Goal: Task Accomplishment & Management: Manage account settings

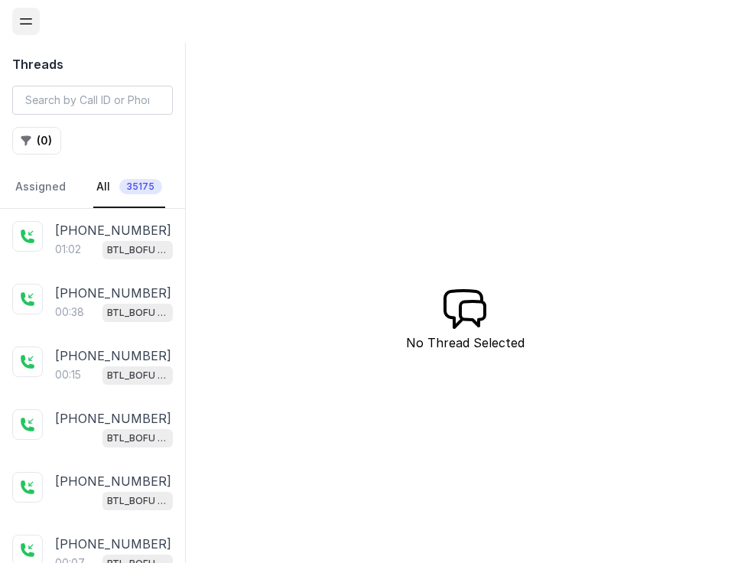
click at [31, 26] on icon "Open navigation" at bounding box center [25, 21] width 15 height 15
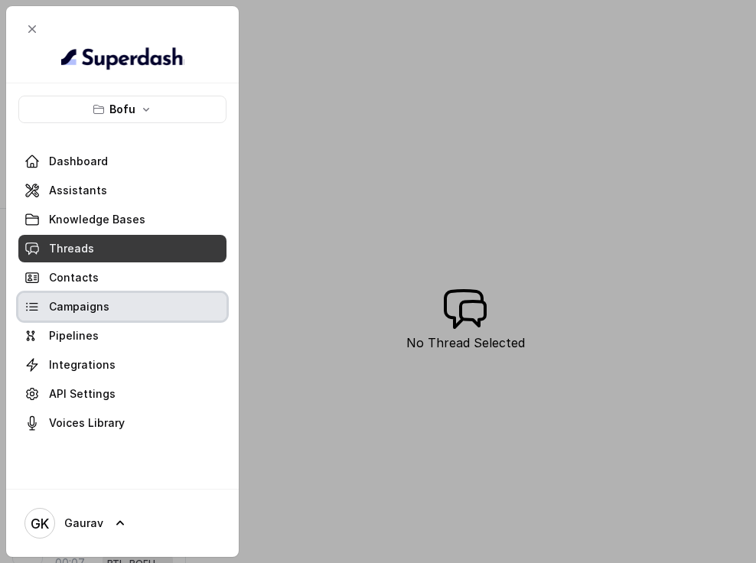
click at [102, 301] on span "Campaigns" at bounding box center [79, 306] width 60 height 15
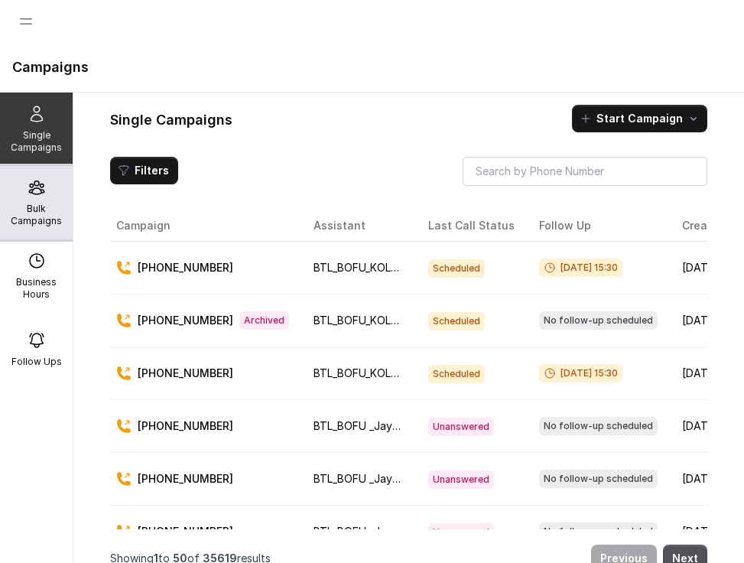
click at [19, 226] on p "Bulk Campaigns" at bounding box center [36, 215] width 60 height 24
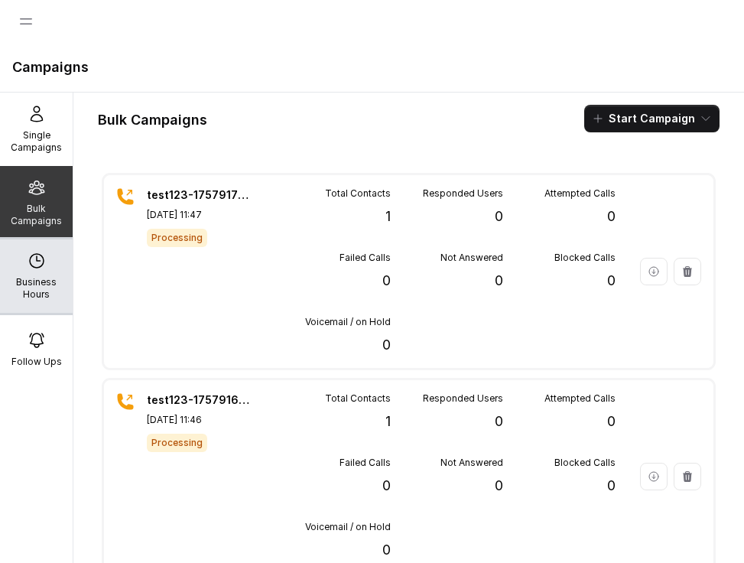
click at [50, 258] on div "Business Hours" at bounding box center [36, 275] width 73 height 73
select select "UTC"
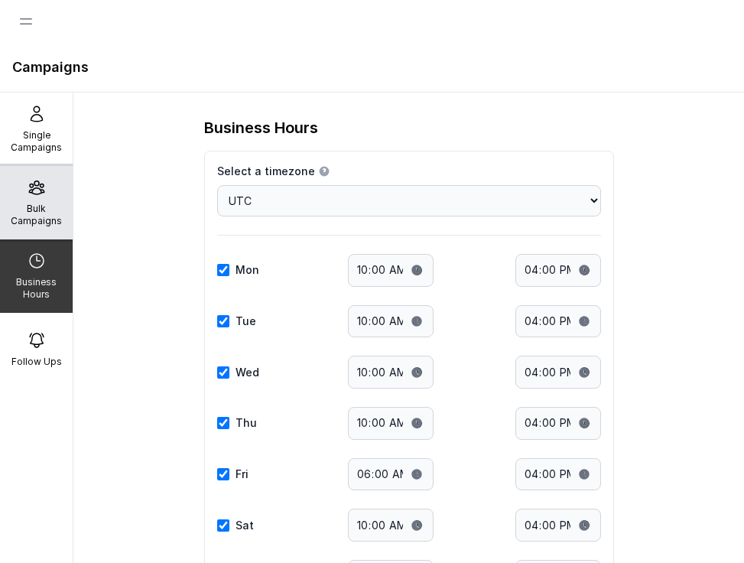
click at [19, 186] on div "Bulk Campaigns" at bounding box center [36, 202] width 73 height 73
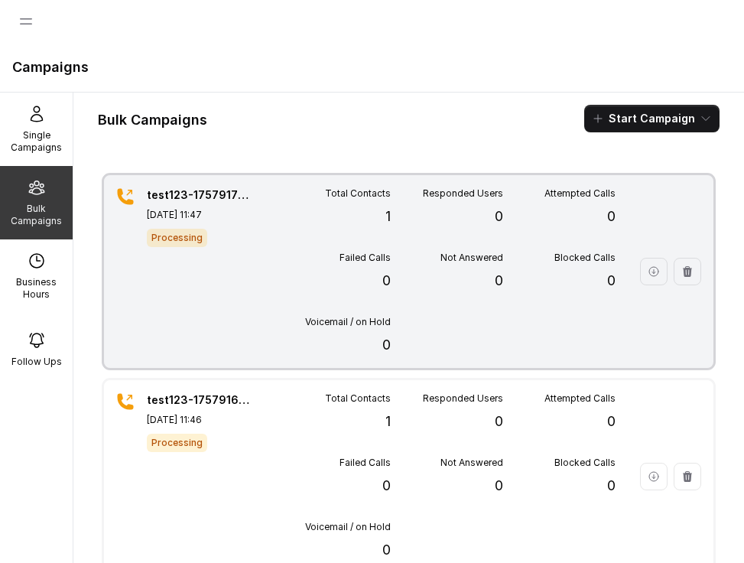
click at [206, 256] on div "test123-1757917042285 Sep 15, 2025, 11:47 Processing" at bounding box center [200, 271] width 107 height 168
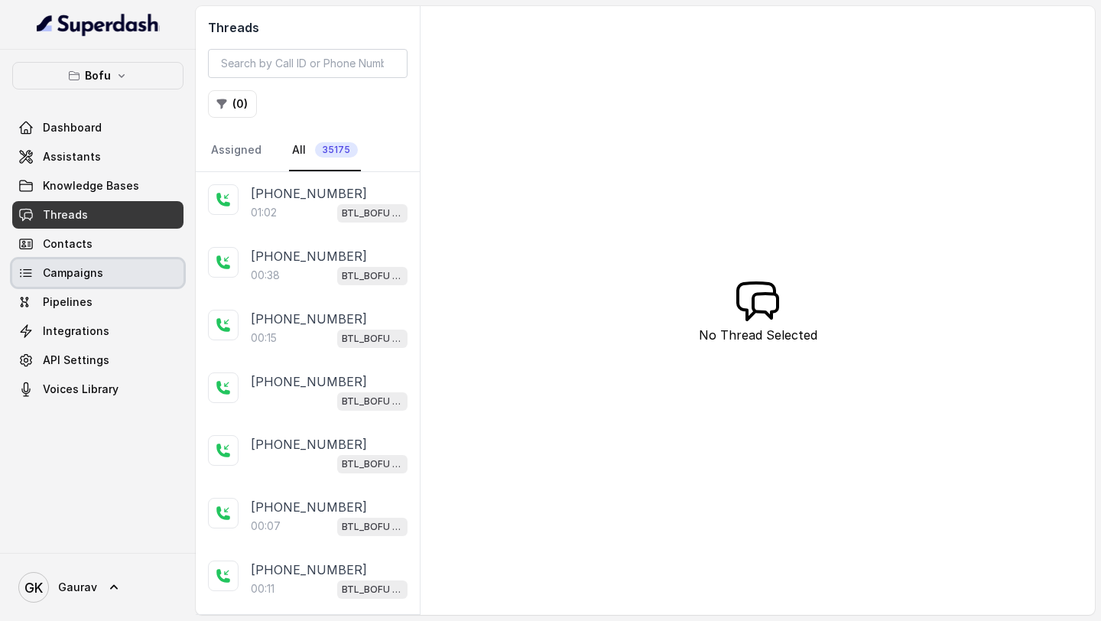
click at [109, 275] on link "Campaigns" at bounding box center [97, 273] width 171 height 28
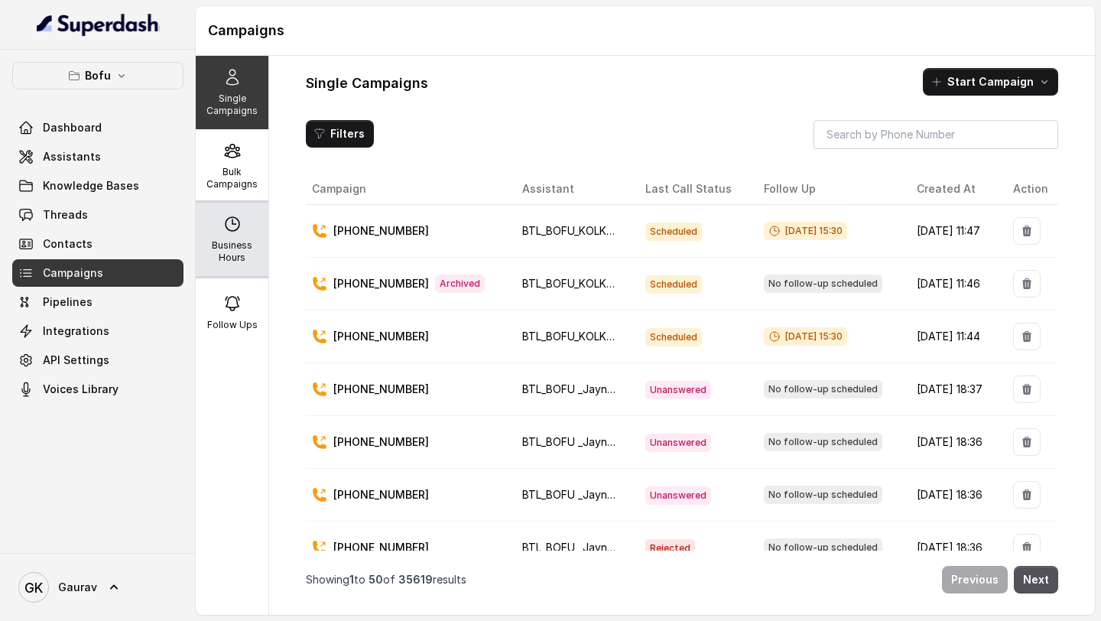
click at [233, 246] on p "Business Hours" at bounding box center [232, 251] width 60 height 24
select select "UTC"
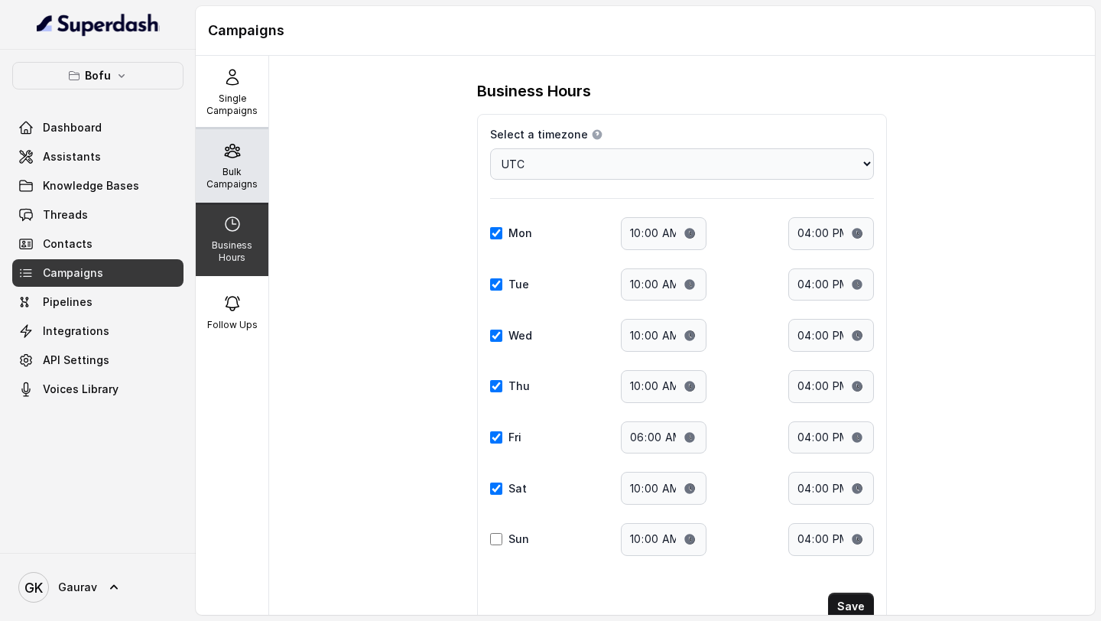
click at [197, 180] on div "Bulk Campaigns" at bounding box center [232, 165] width 73 height 73
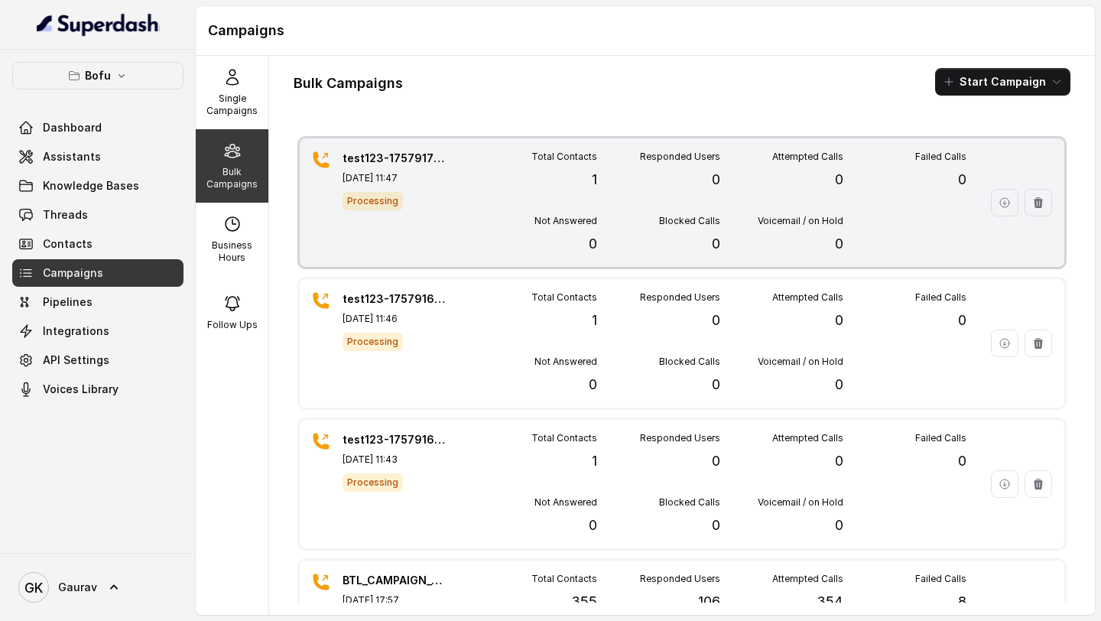
click at [437, 223] on div "test123-1757917042285 Sep 15, 2025, 11:47 Processing" at bounding box center [396, 203] width 107 height 104
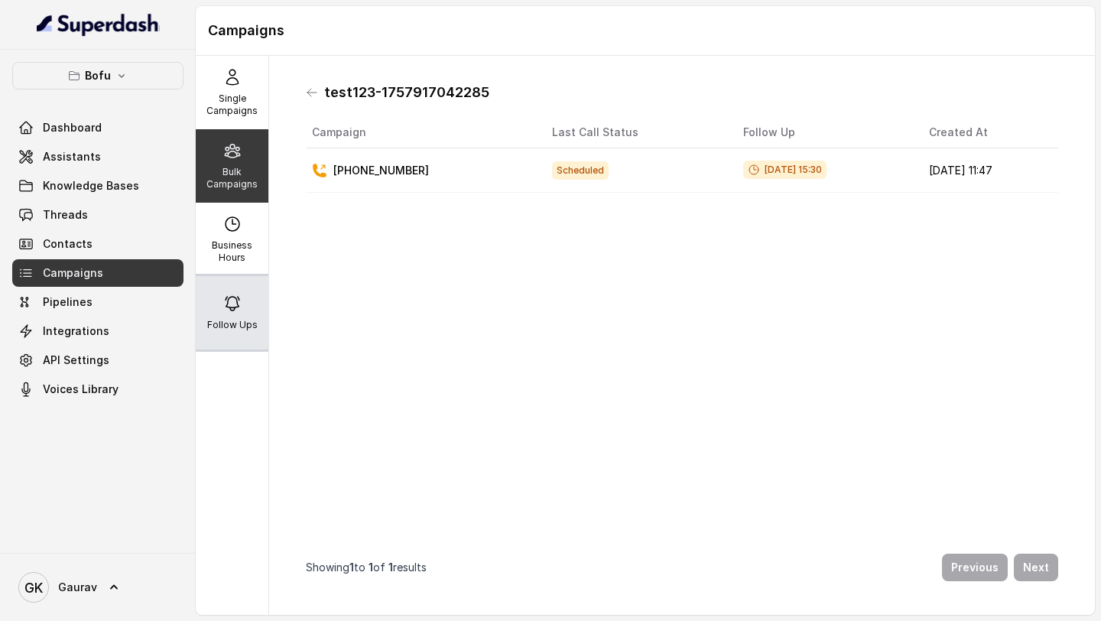
click at [231, 302] on icon at bounding box center [233, 304] width 14 height 14
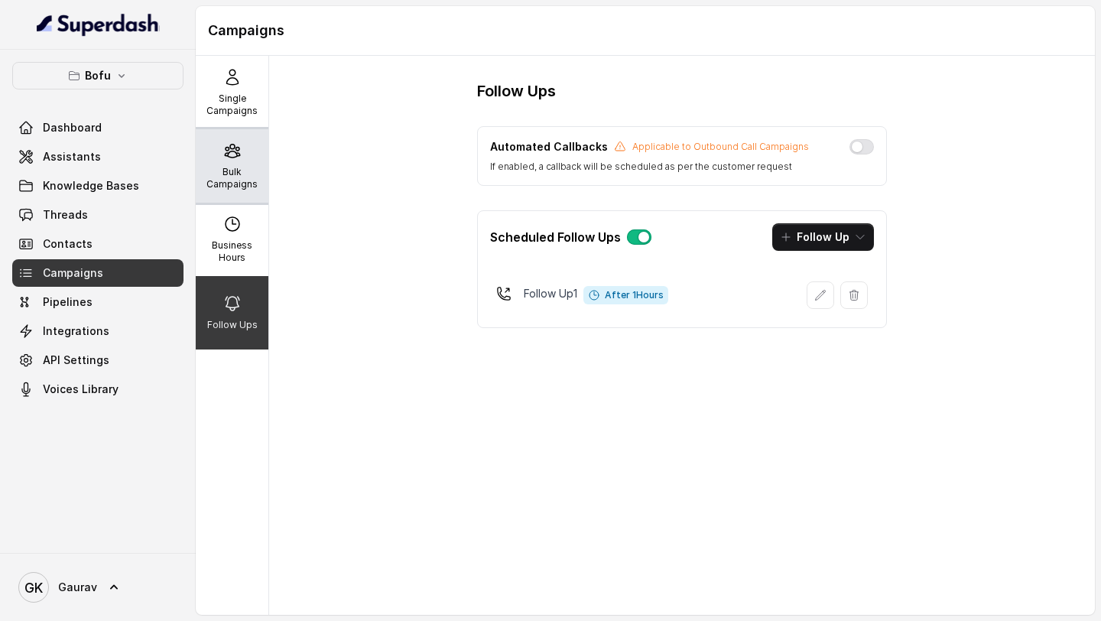
click at [234, 167] on p "Bulk Campaigns" at bounding box center [232, 178] width 60 height 24
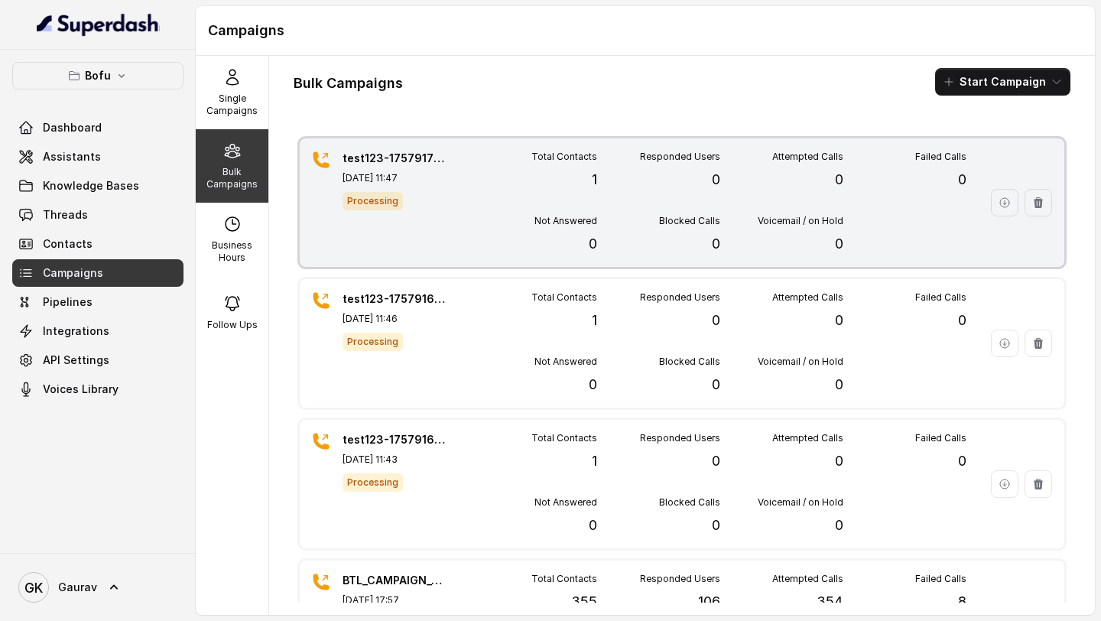
click at [408, 155] on p "test123-1757917042285" at bounding box center [396, 158] width 107 height 15
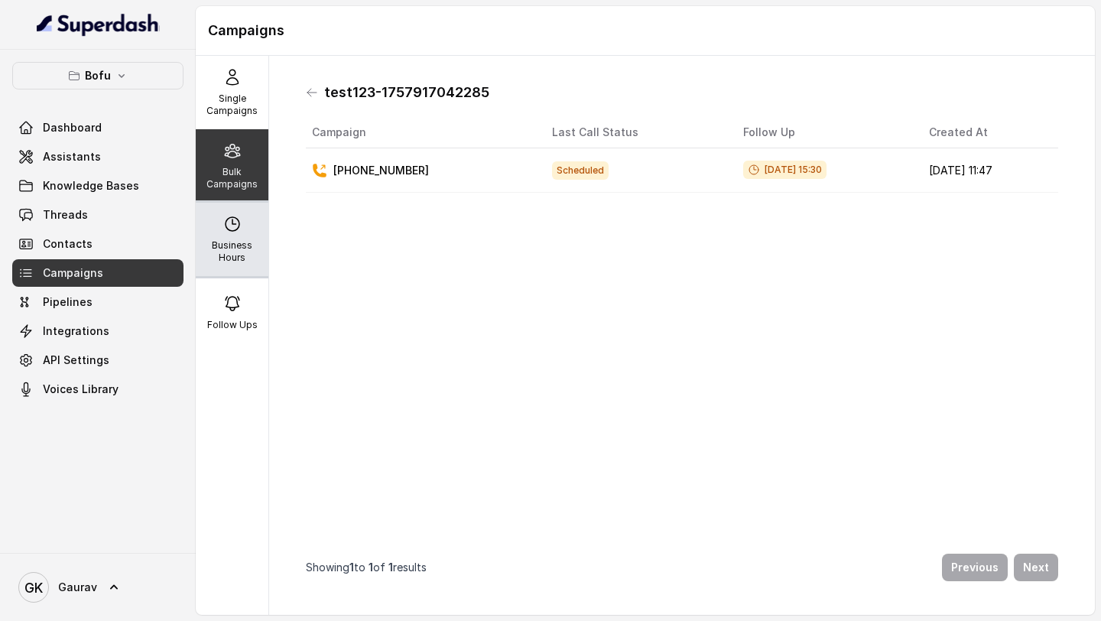
click at [239, 246] on p "Business Hours" at bounding box center [232, 251] width 60 height 24
select select "UTC"
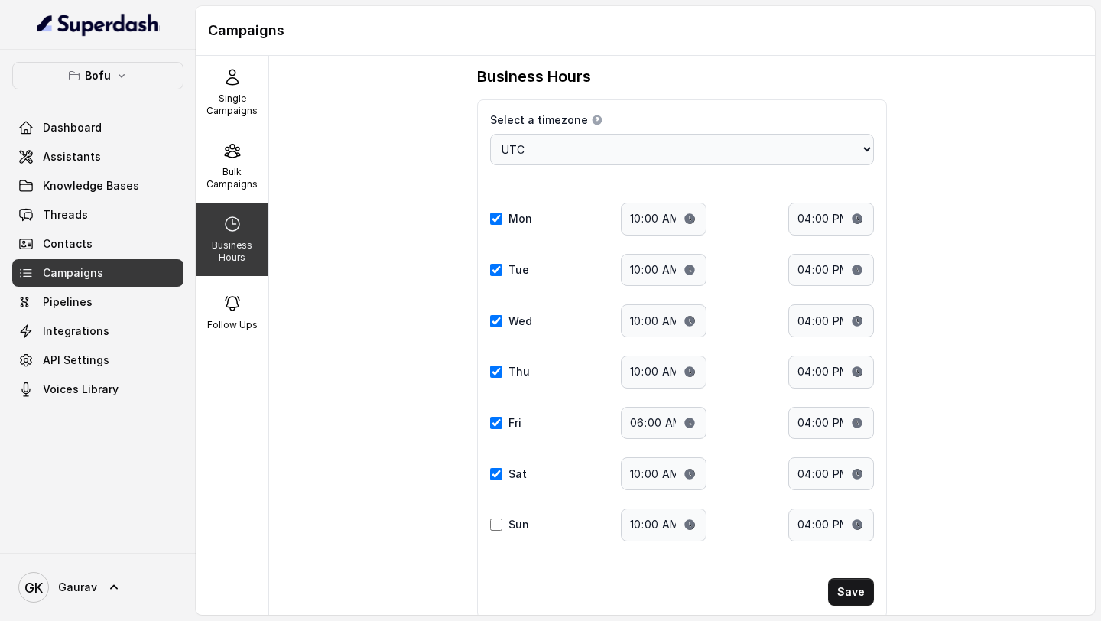
scroll to position [18, 0]
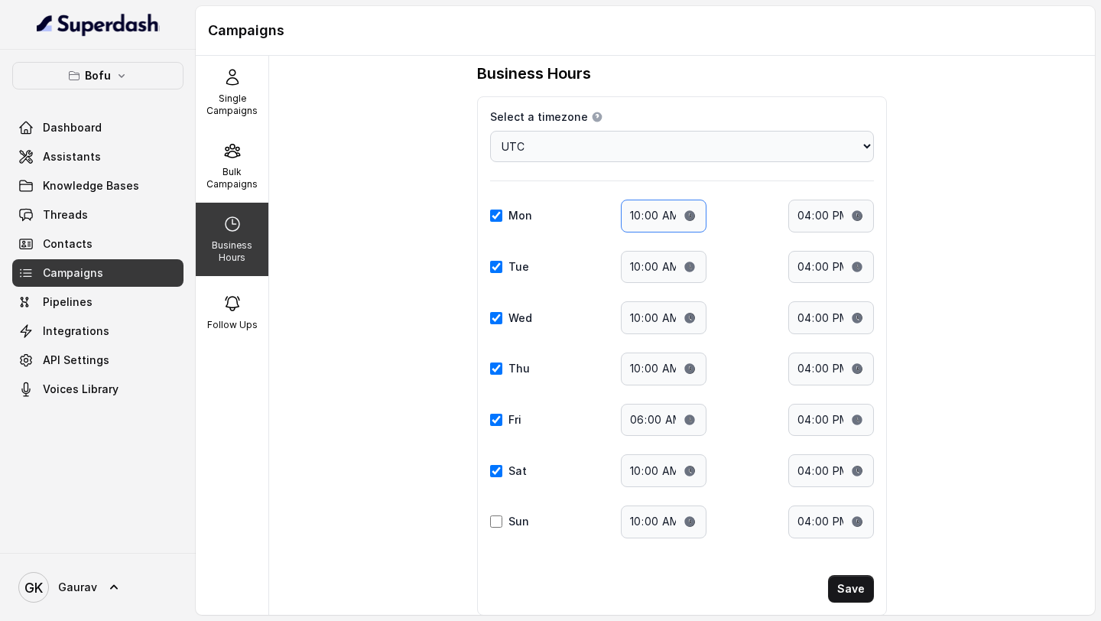
click at [646, 213] on input "10:00" at bounding box center [664, 216] width 86 height 33
click at [665, 215] on input "10:00" at bounding box center [664, 216] width 86 height 33
click at [630, 144] on select "Choose a timezone Africa/Abidjan Africa/Accra Africa/Addis_Ababa Africa/Algiers…" at bounding box center [682, 146] width 384 height 31
click at [650, 217] on input "10:00" at bounding box center [664, 216] width 86 height 33
click at [231, 169] on p "Bulk Campaigns" at bounding box center [232, 178] width 60 height 24
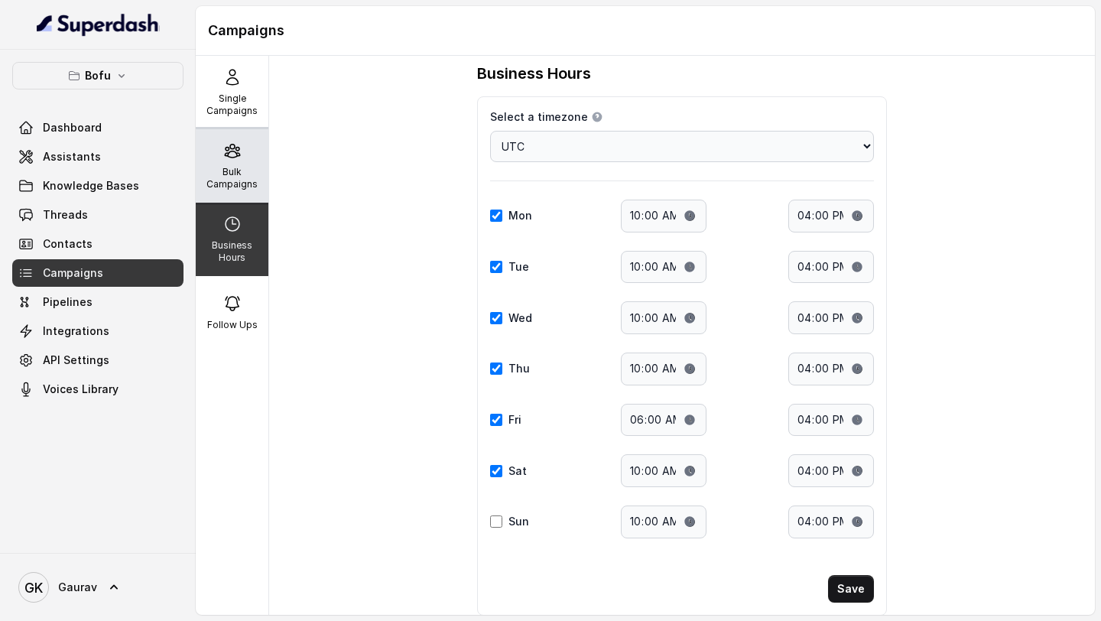
scroll to position [0, 0]
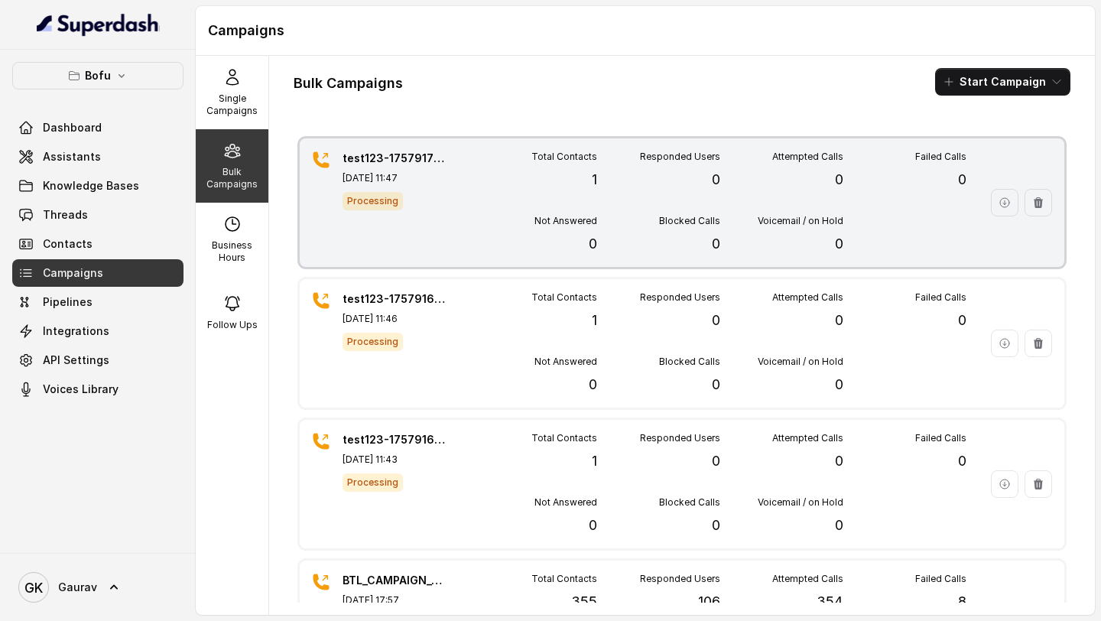
click at [558, 189] on div "Total Contacts 1" at bounding box center [535, 171] width 123 height 40
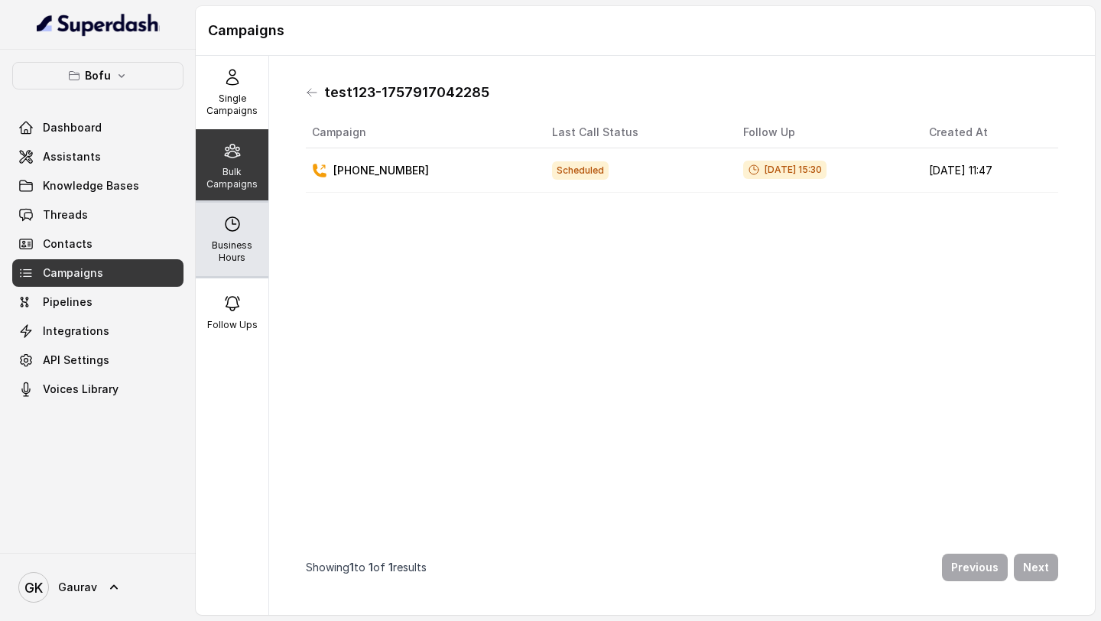
click at [231, 246] on p "Business Hours" at bounding box center [232, 251] width 60 height 24
select select "UTC"
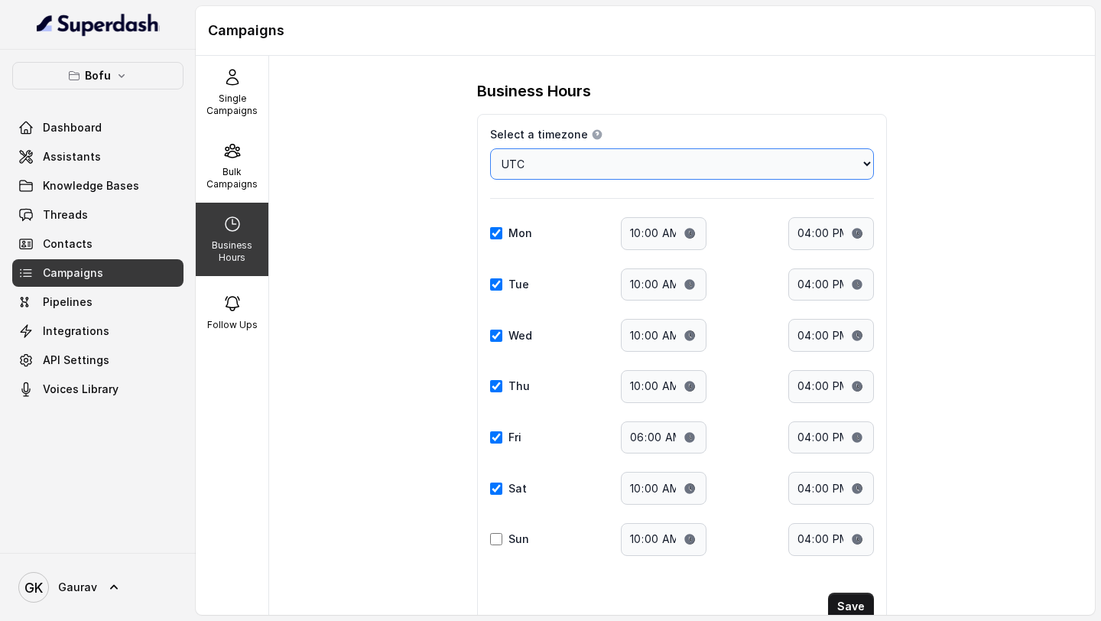
click at [636, 177] on select "Choose a timezone Africa/Abidjan Africa/Accra Africa/Addis_Ababa Africa/Algiers…" at bounding box center [682, 163] width 384 height 31
click at [671, 220] on input "10:00" at bounding box center [664, 233] width 86 height 33
click at [644, 227] on input "10:00" at bounding box center [664, 233] width 86 height 33
click at [627, 233] on input "10:00" at bounding box center [664, 233] width 86 height 33
type input "06:00"
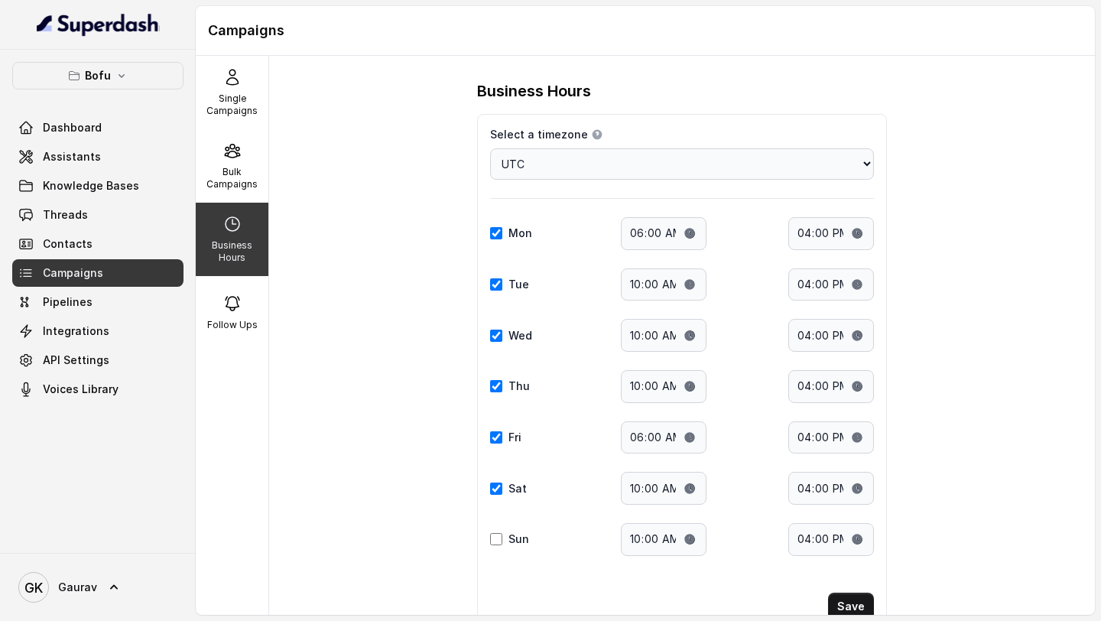
click at [755, 224] on div "Mon Start time: 06:00 End time: 16:00" at bounding box center [682, 233] width 384 height 33
click at [755, 562] on button "Save" at bounding box center [851, 607] width 46 height 28
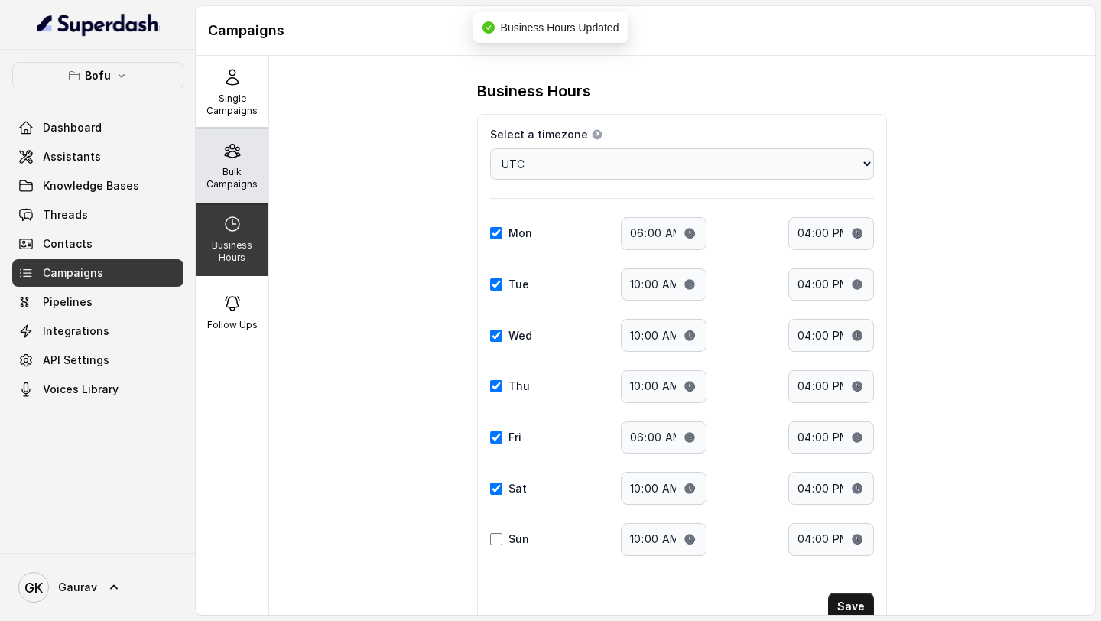
click at [223, 157] on icon at bounding box center [232, 151] width 18 height 18
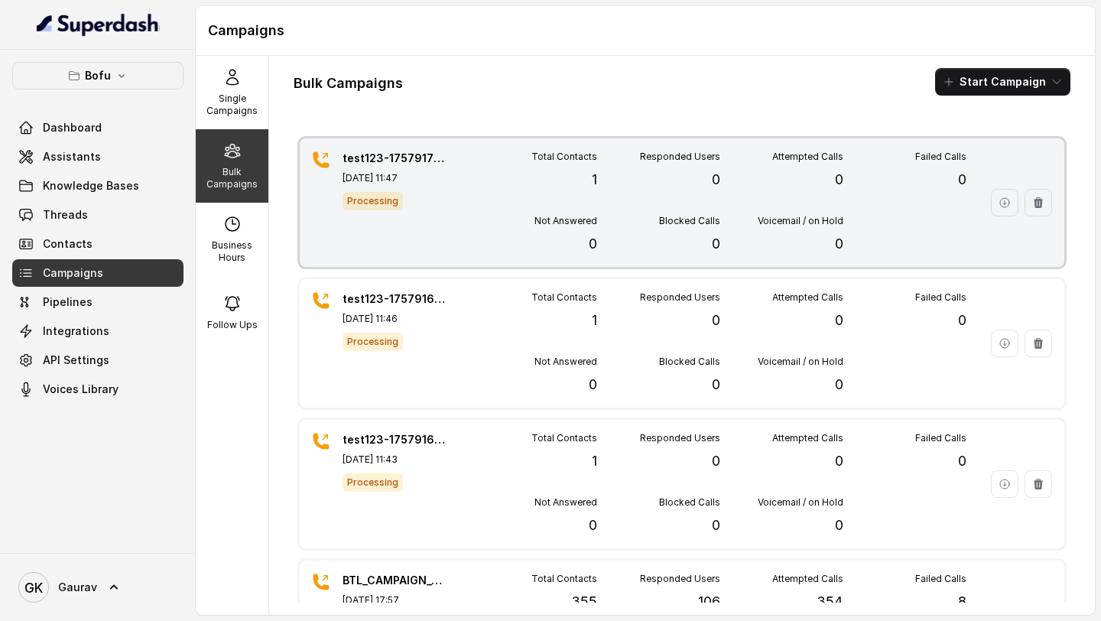
click at [755, 206] on icon "button" at bounding box center [1039, 203] width 12 height 12
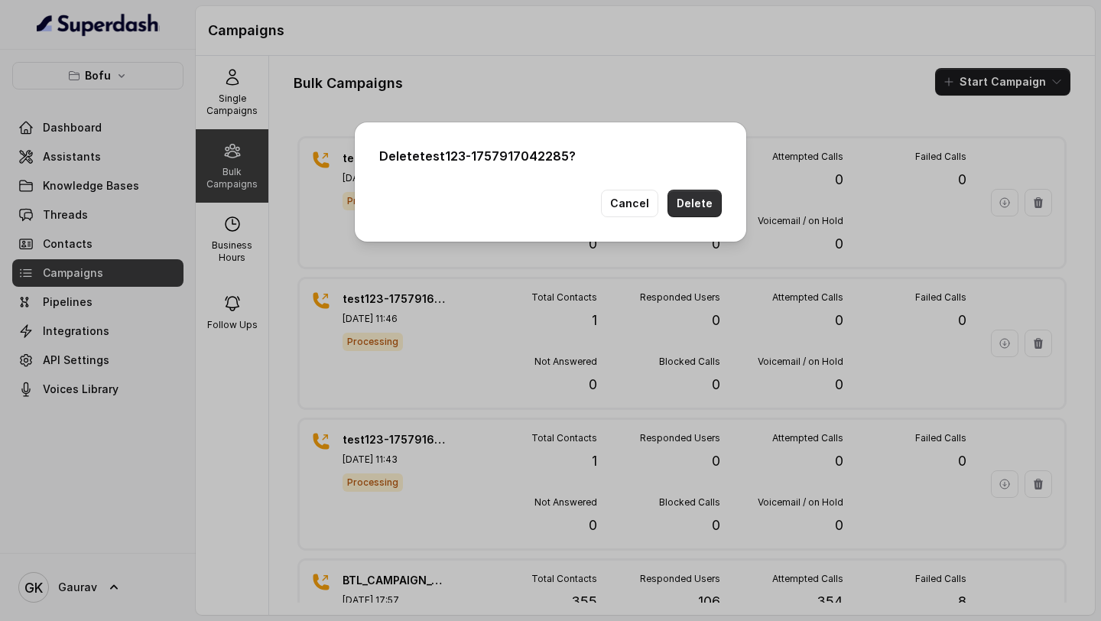
click at [695, 199] on button "Delete" at bounding box center [695, 204] width 54 height 28
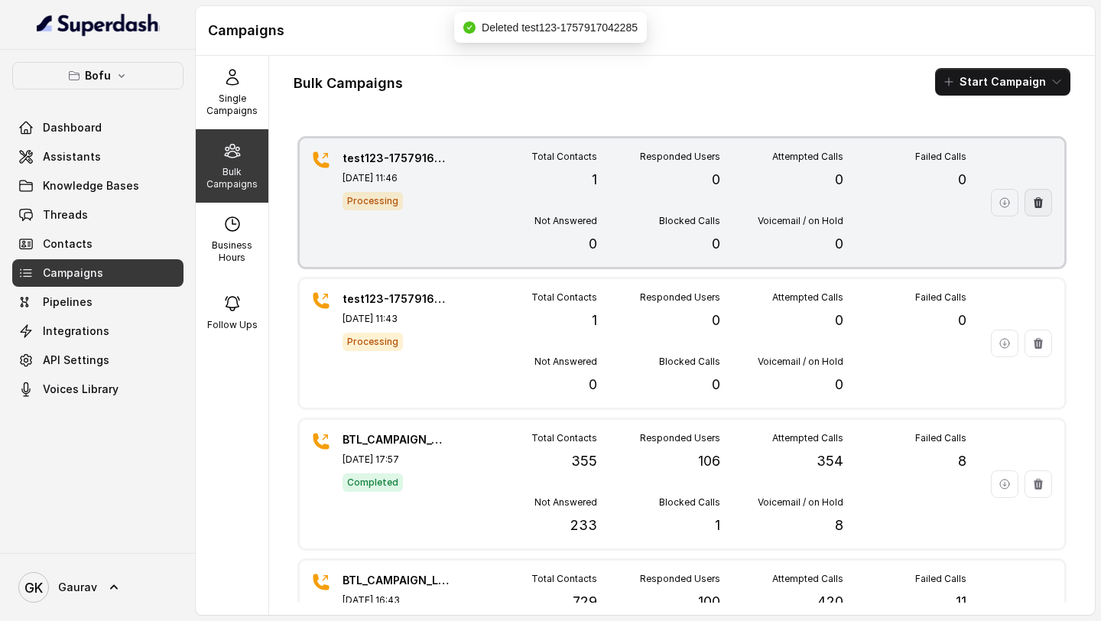
click at [755, 200] on icon "button" at bounding box center [1038, 202] width 9 height 11
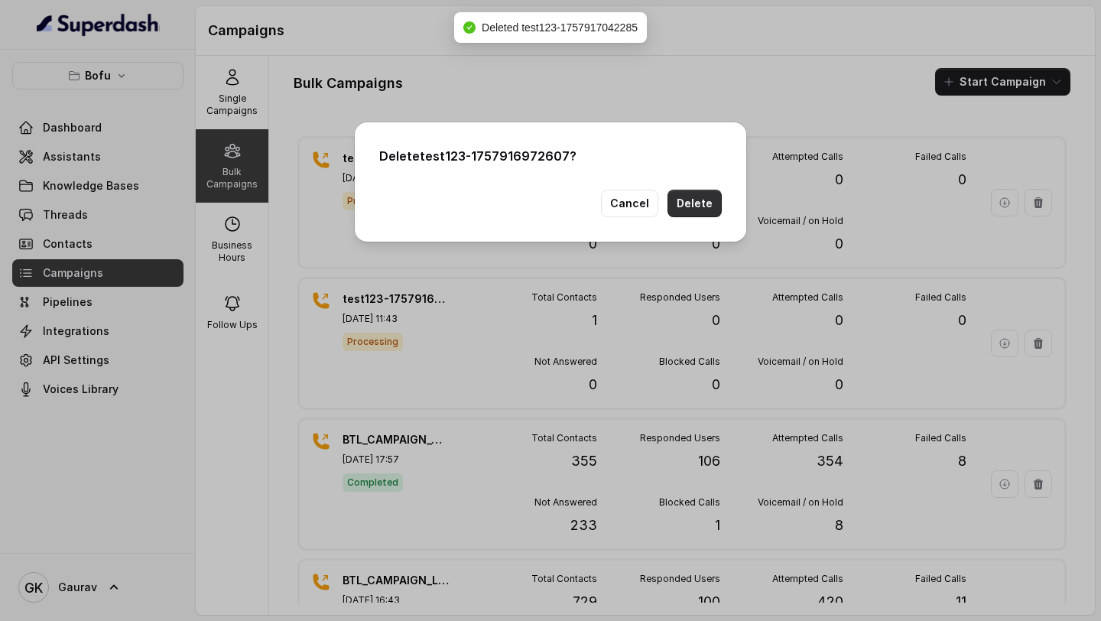
click at [708, 195] on button "Delete" at bounding box center [695, 204] width 54 height 28
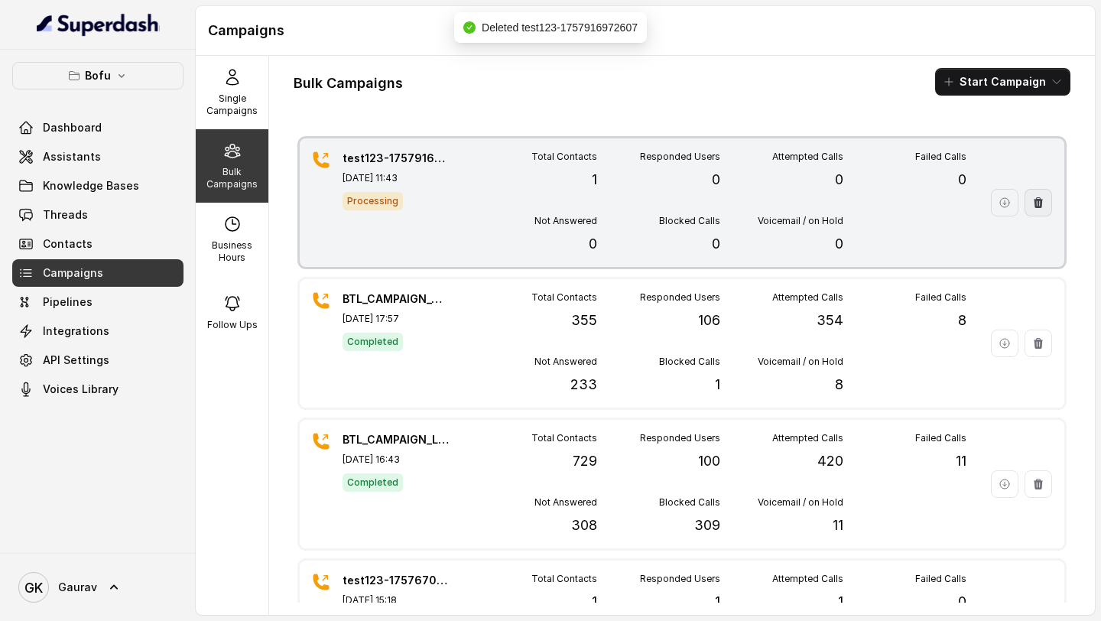
click at [755, 207] on icon "button" at bounding box center [1038, 202] width 9 height 11
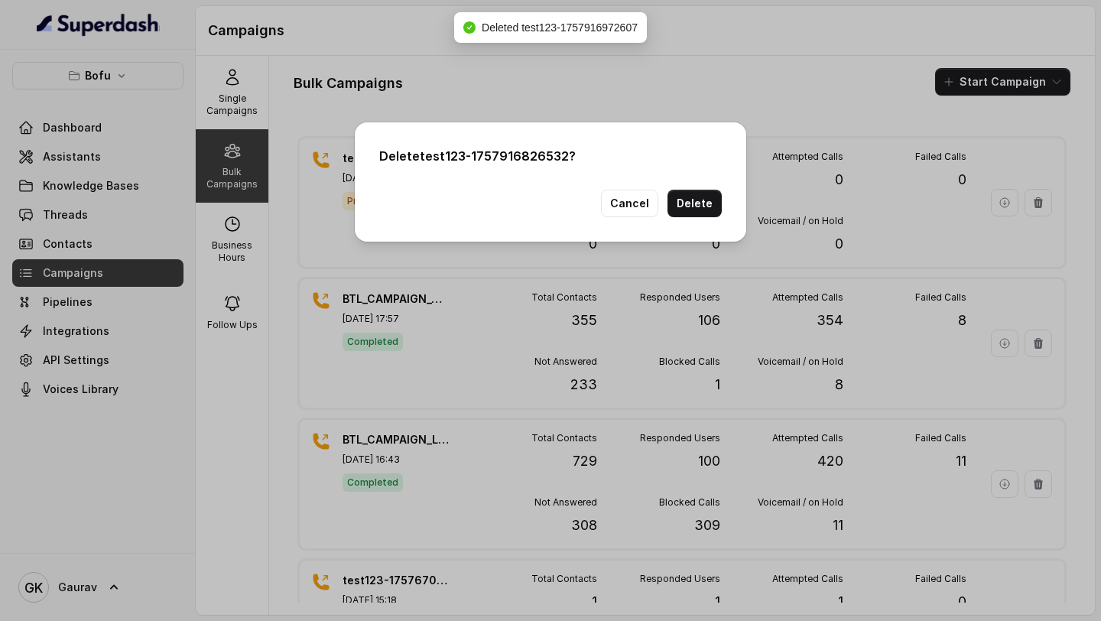
click at [704, 209] on button "Delete" at bounding box center [695, 204] width 54 height 28
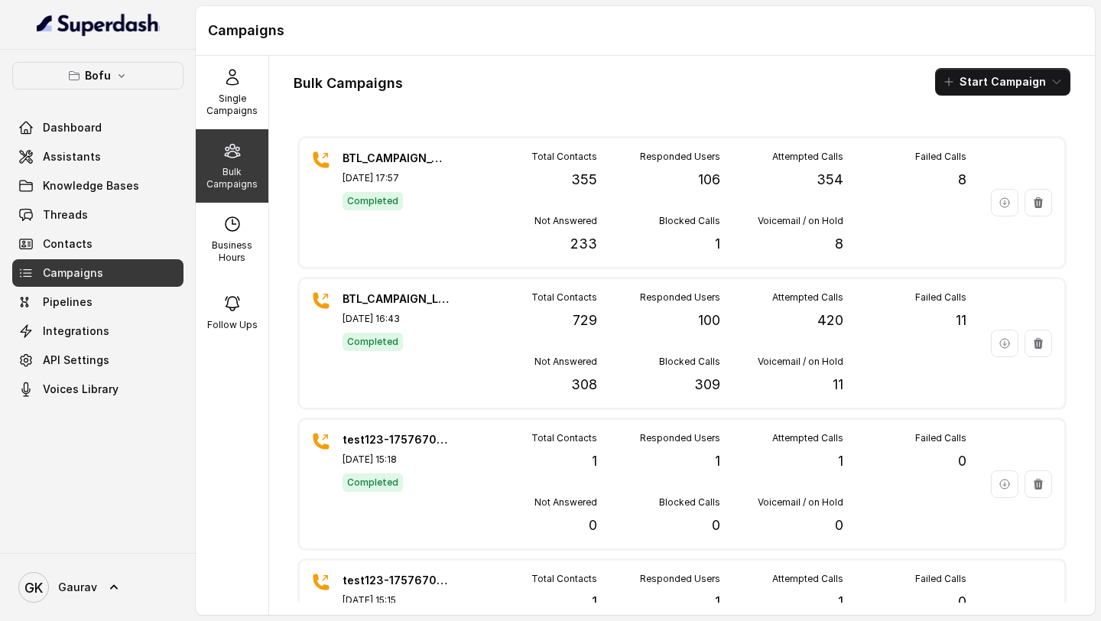
click at [755, 78] on div "Bulk Campaigns Start Campaign" at bounding box center [682, 82] width 777 height 28
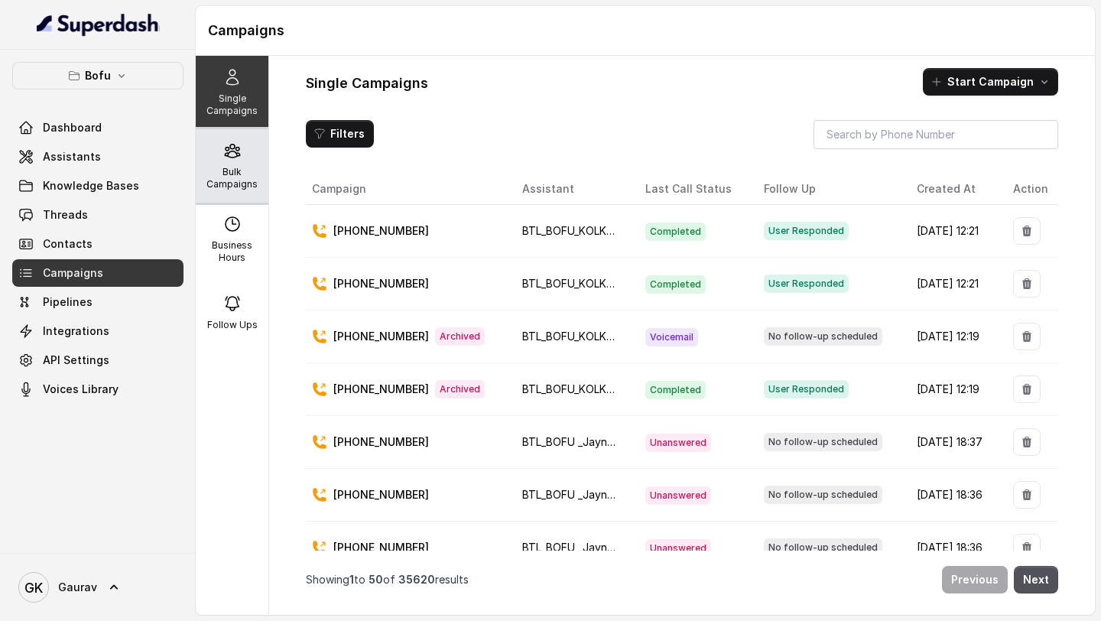
click at [208, 187] on p "Bulk Campaigns" at bounding box center [232, 178] width 60 height 24
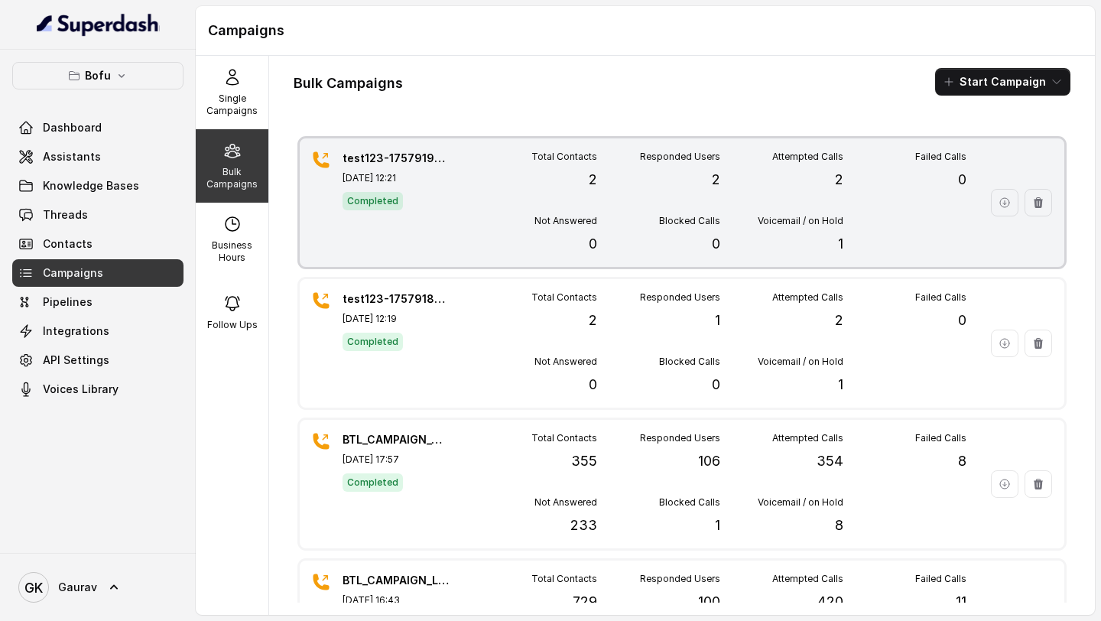
click at [464, 200] on div "[SECURITY_DATA]-1757919062907 [DATE] 12:21 Completed Total Contacts 2 Responded…" at bounding box center [682, 202] width 765 height 129
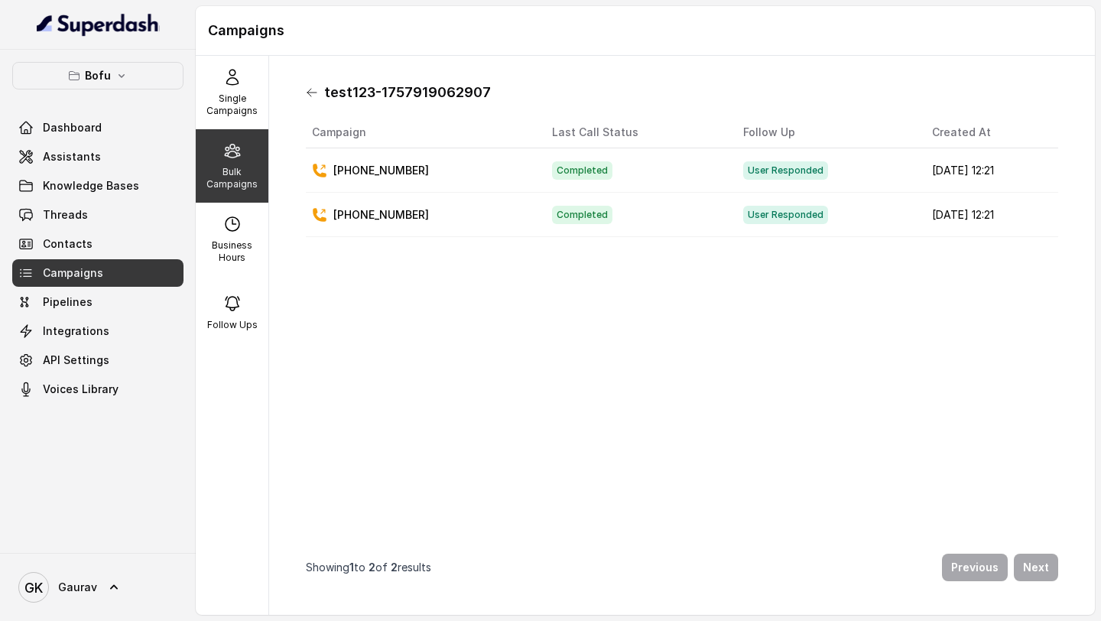
click at [309, 92] on icon at bounding box center [311, 93] width 9 height 8
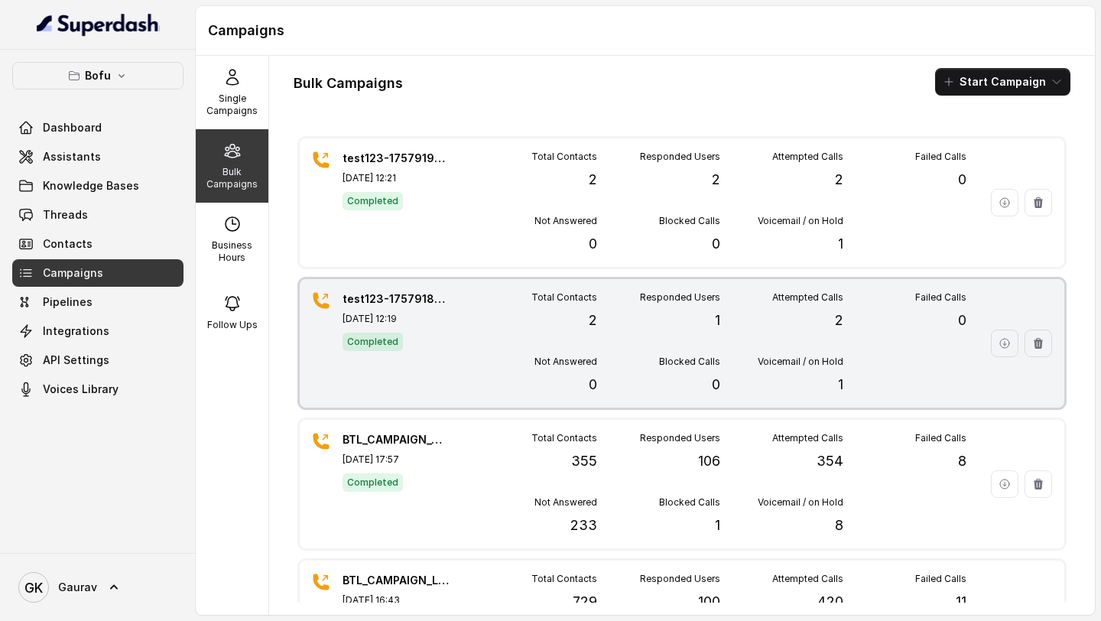
click at [363, 314] on p "[DATE] 12:19" at bounding box center [396, 319] width 107 height 12
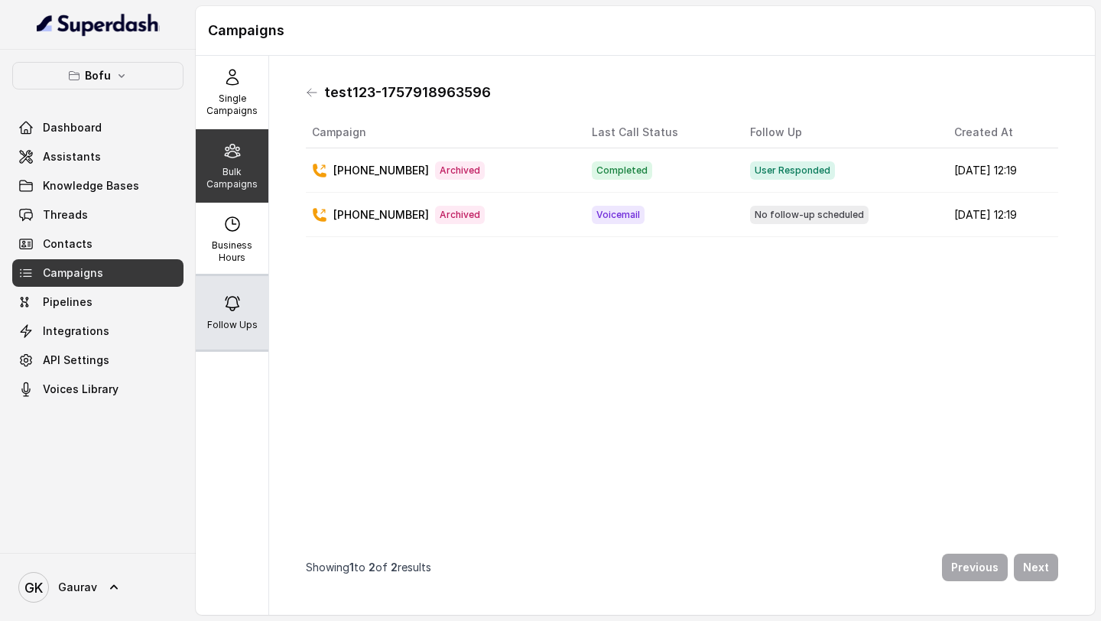
click at [232, 312] on icon at bounding box center [232, 303] width 18 height 18
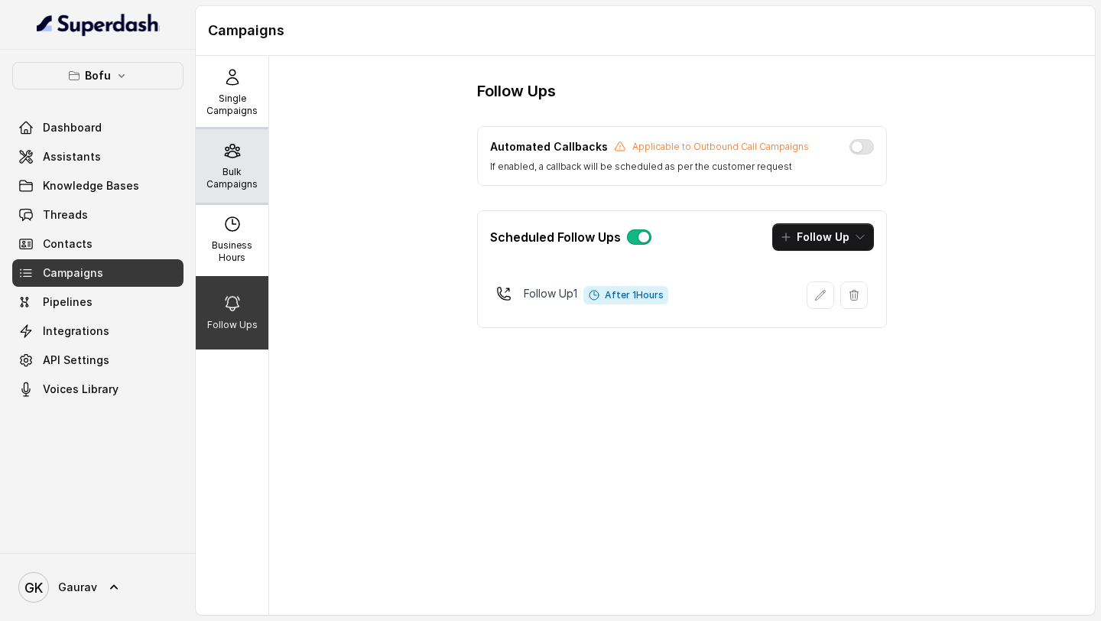
click at [242, 184] on p "Bulk Campaigns" at bounding box center [232, 178] width 60 height 24
